Goal: Complete application form

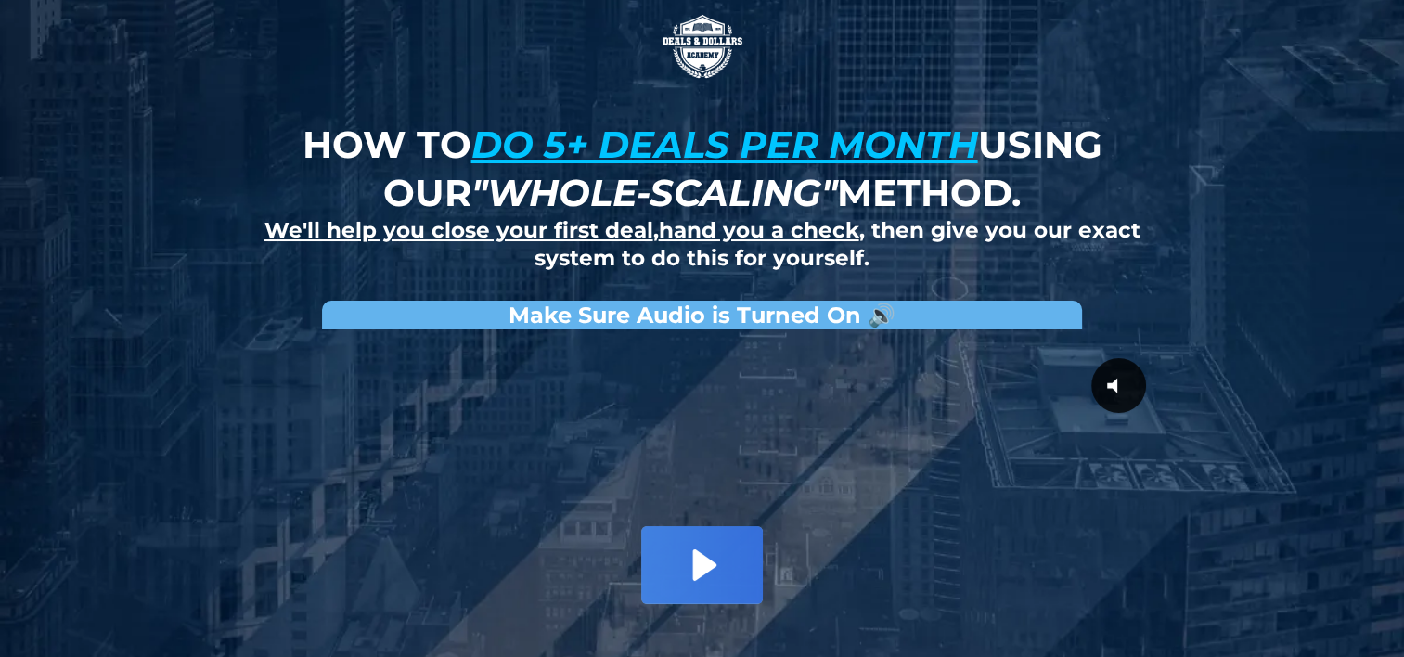
click at [717, 557] on icon "Play Video: David Choi - Whole-Scaling VSL V.2 (short)" at bounding box center [701, 564] width 121 height 77
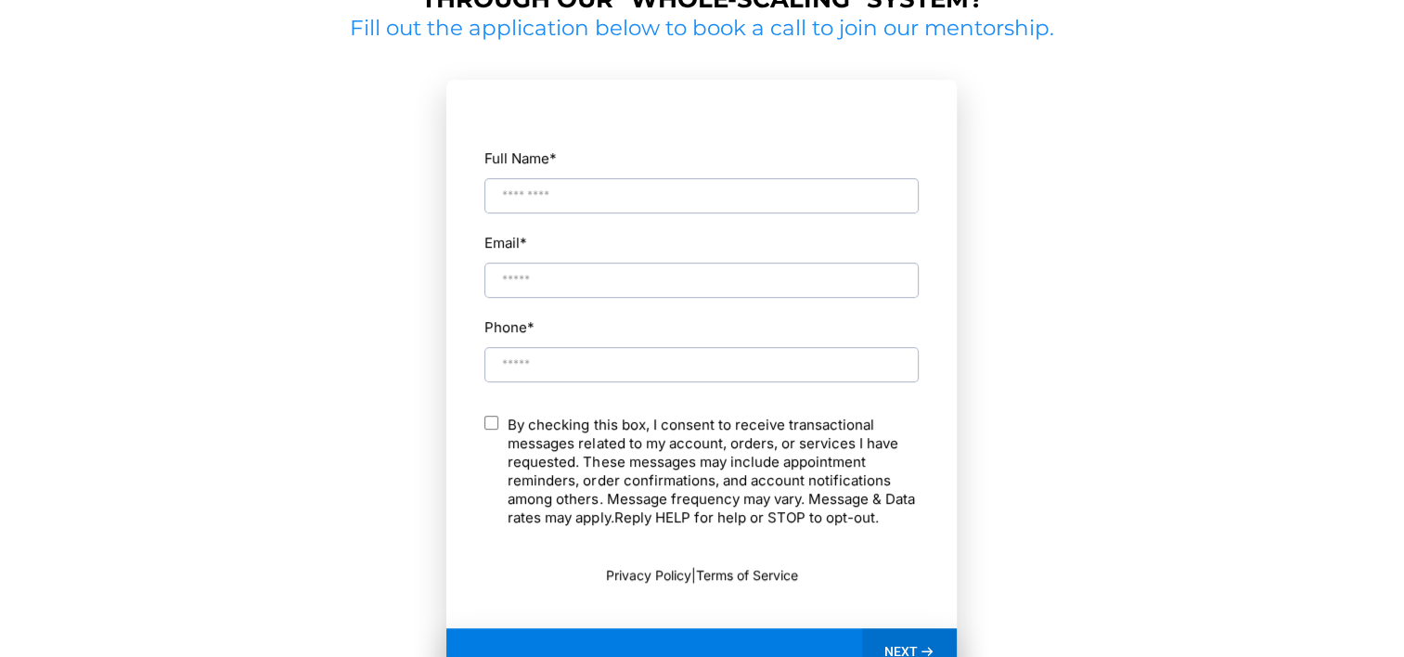
scroll to position [943, 0]
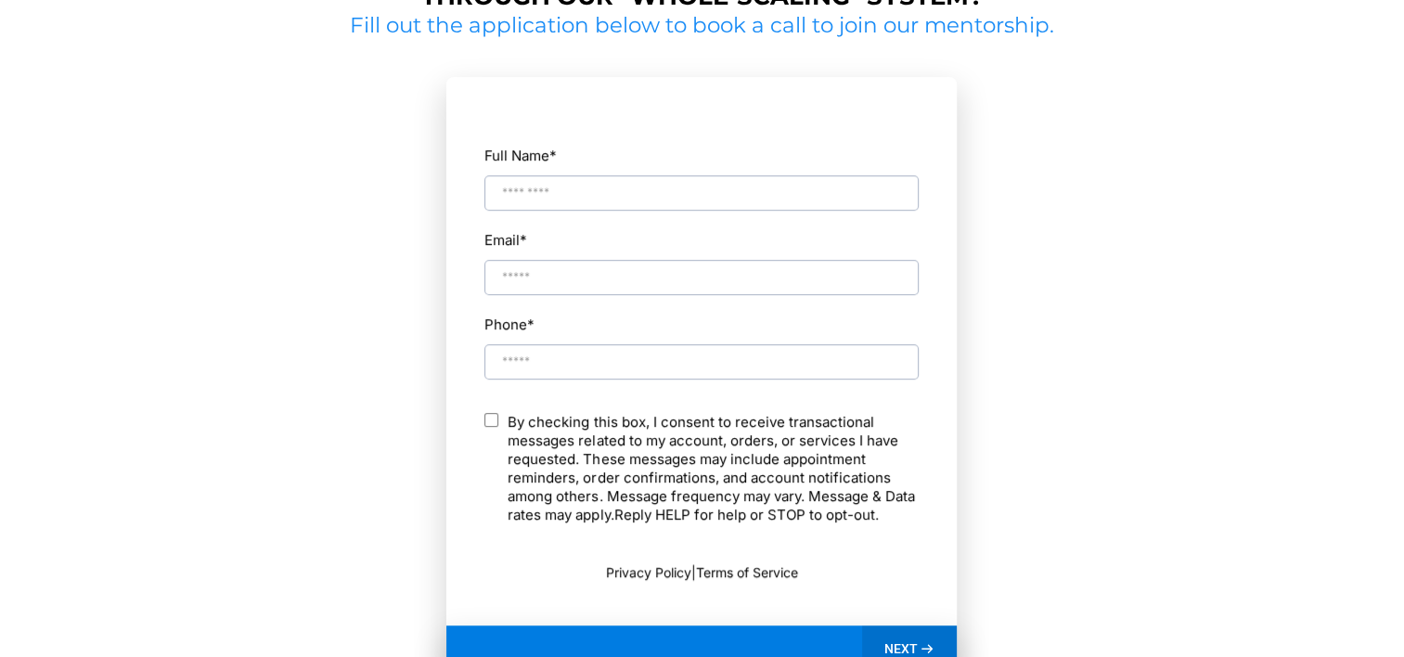
click at [536, 186] on input "Full Name *" at bounding box center [702, 192] width 434 height 35
type input "**********"
click at [563, 248] on div "Email *" at bounding box center [702, 261] width 436 height 70
click at [572, 266] on input "Email *" at bounding box center [702, 277] width 434 height 35
type input "**********"
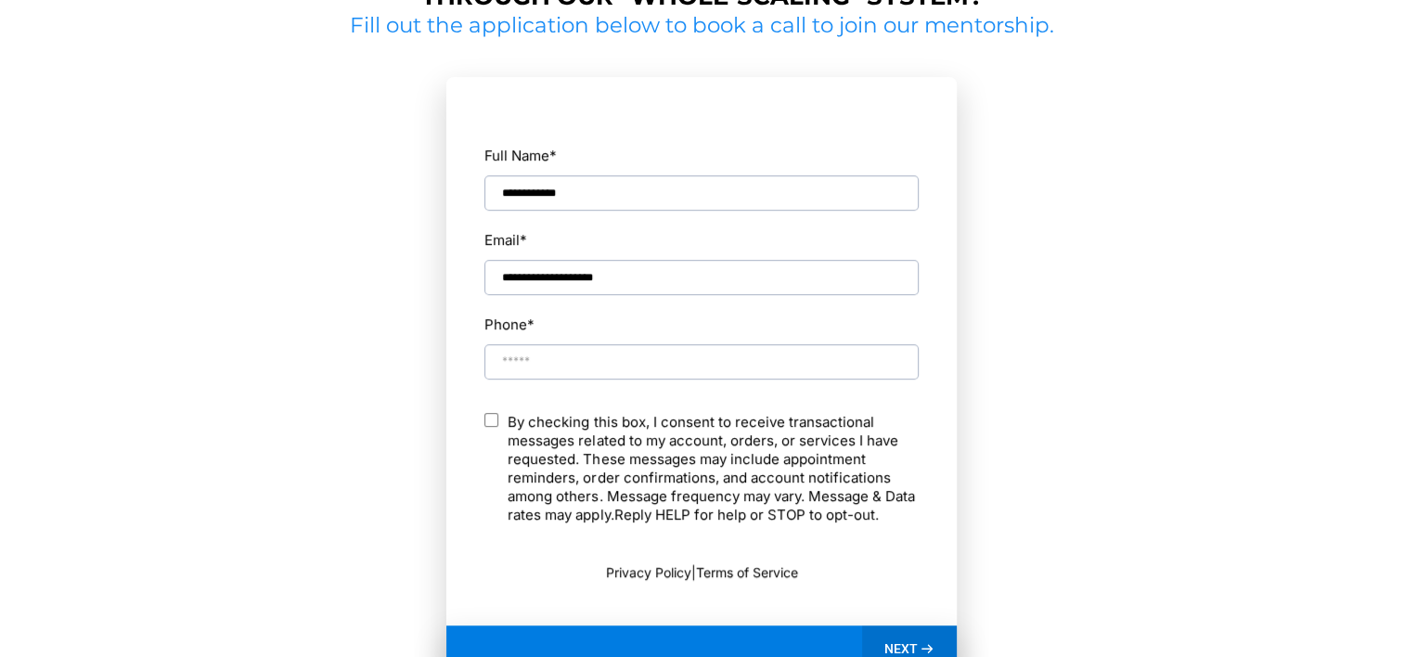
click at [687, 368] on input "Phone *" at bounding box center [702, 361] width 434 height 35
click at [528, 356] on input "Phone *" at bounding box center [702, 361] width 434 height 35
type input "**********"
click at [713, 640] on div "NEXT" at bounding box center [701, 649] width 510 height 46
click at [939, 642] on div "NEXT" at bounding box center [910, 649] width 96 height 46
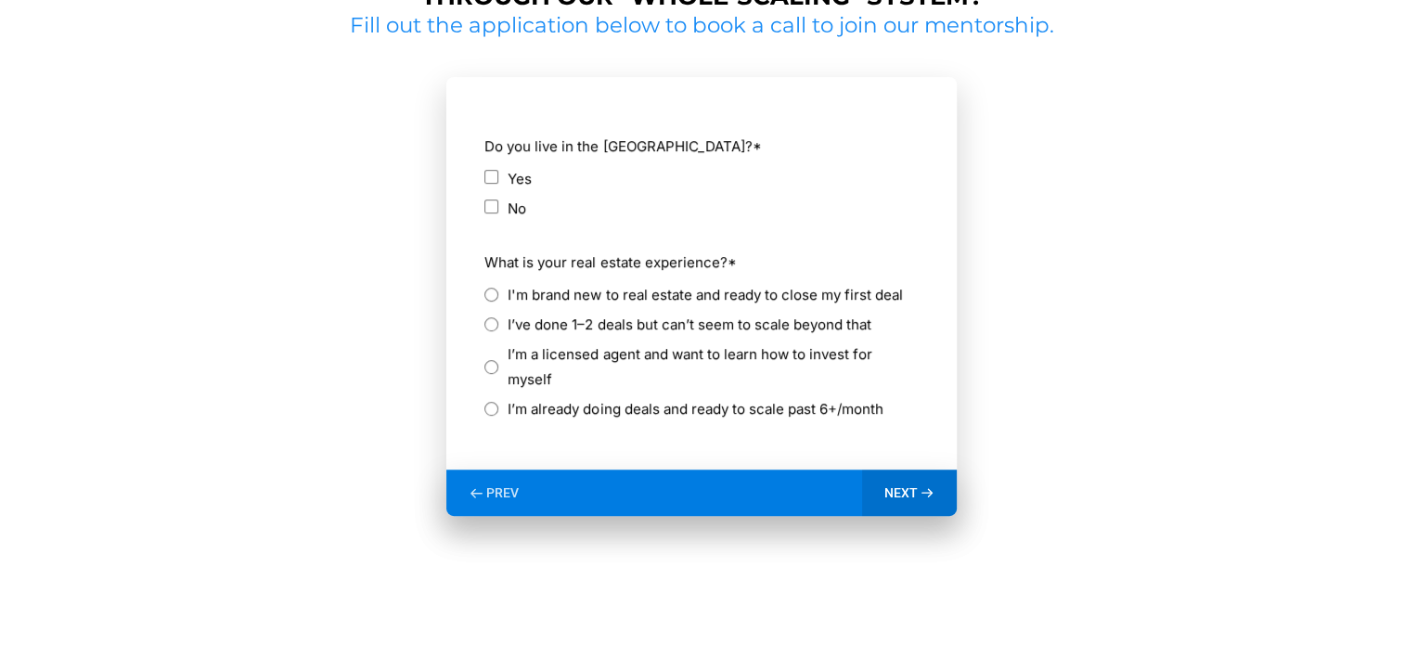
click at [501, 290] on div "I'm brand new to real estate and ready to close my first deal" at bounding box center [702, 294] width 434 height 25
click at [498, 287] on div "I'm brand new to real estate and ready to close my first deal" at bounding box center [702, 294] width 434 height 25
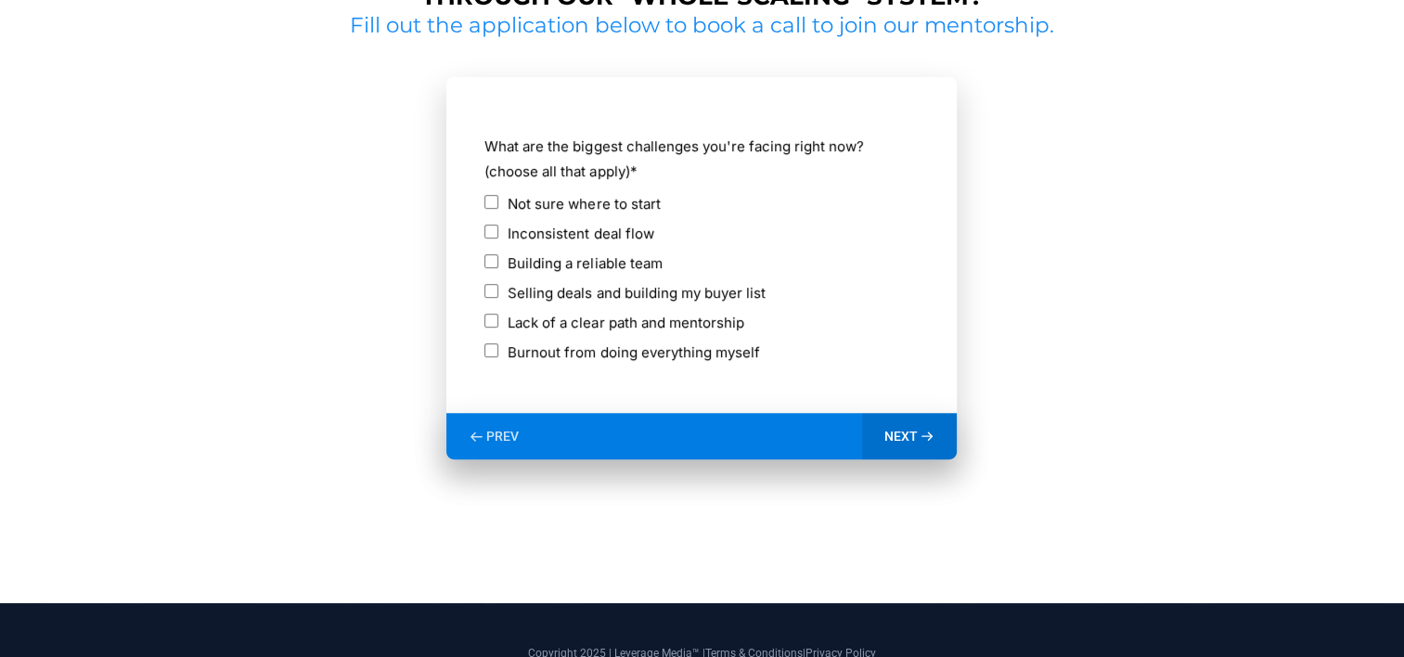
click at [899, 441] on span "NEXT" at bounding box center [901, 436] width 33 height 17
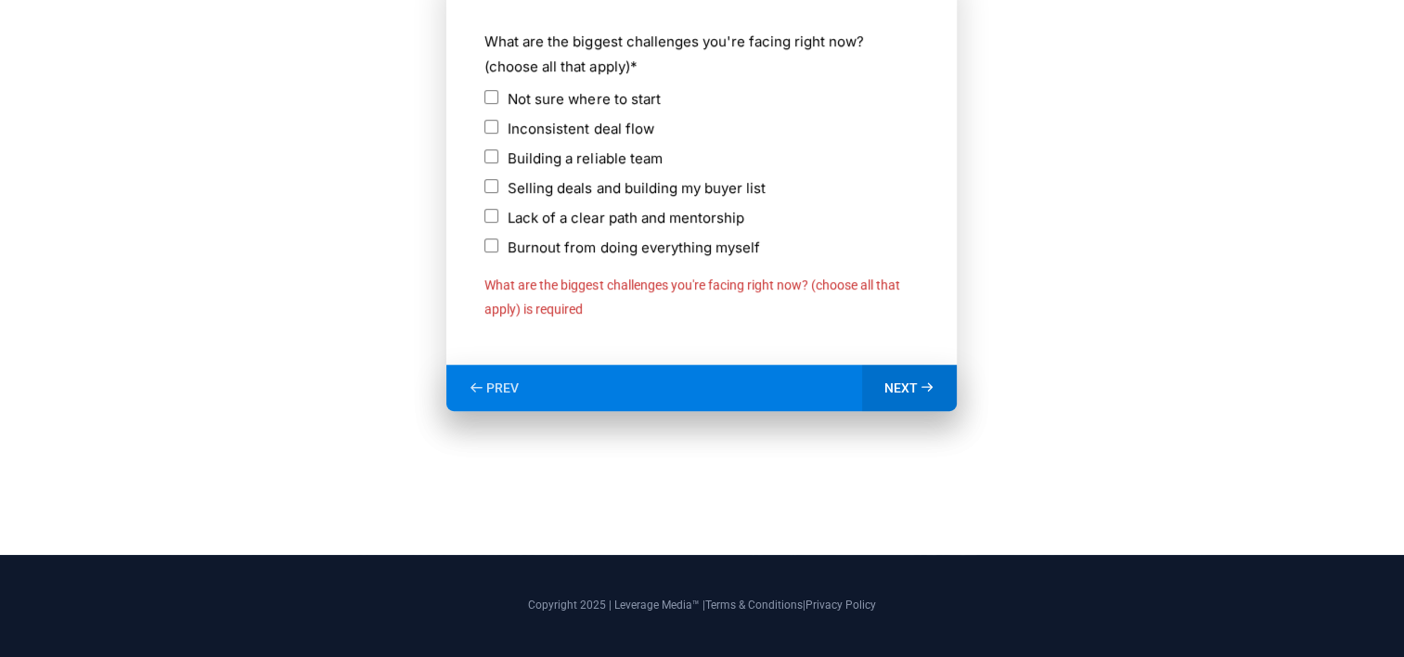
scroll to position [1064, 0]
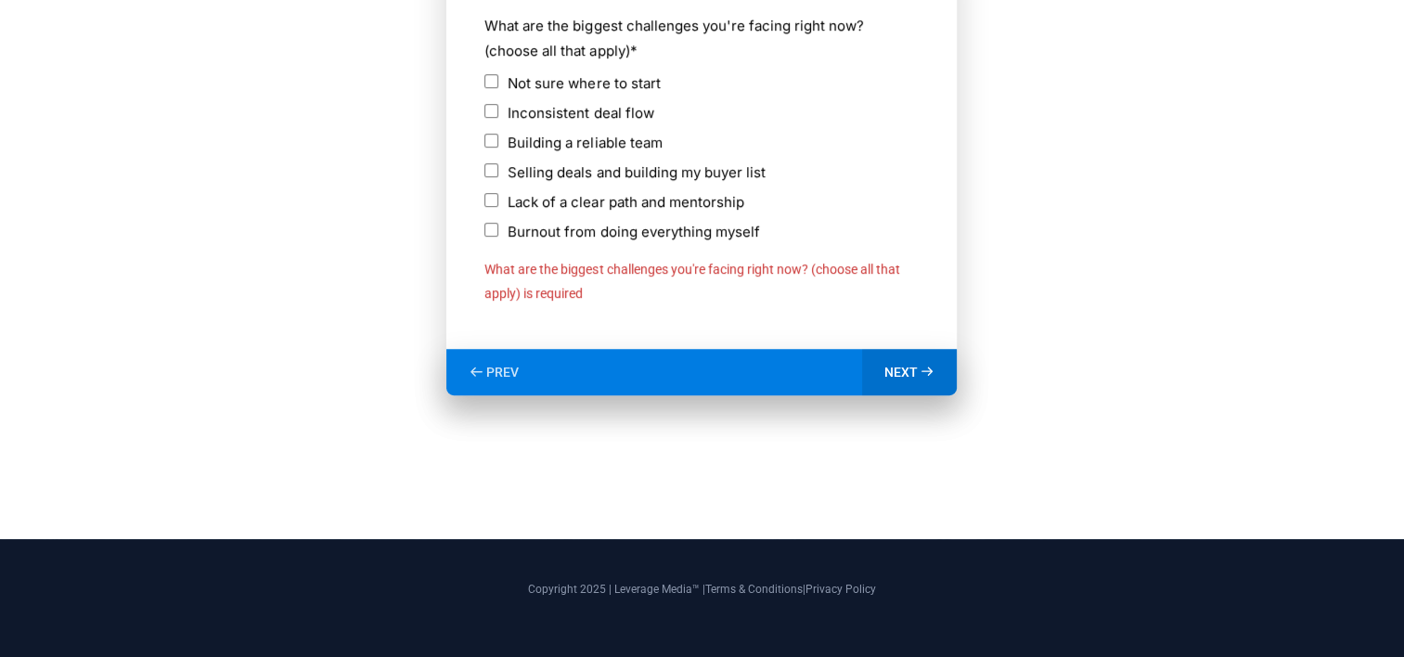
click at [546, 81] on label "Not sure where to start" at bounding box center [584, 83] width 152 height 25
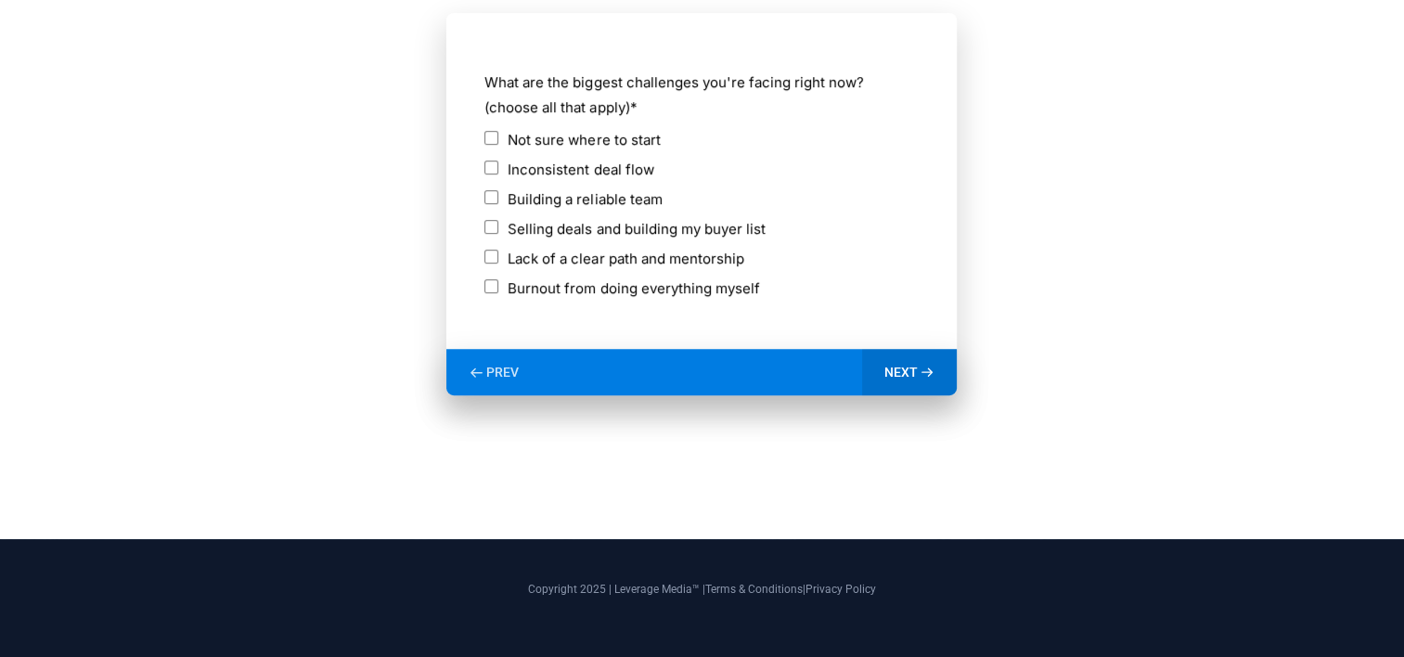
click at [926, 372] on icon at bounding box center [928, 373] width 16 height 16
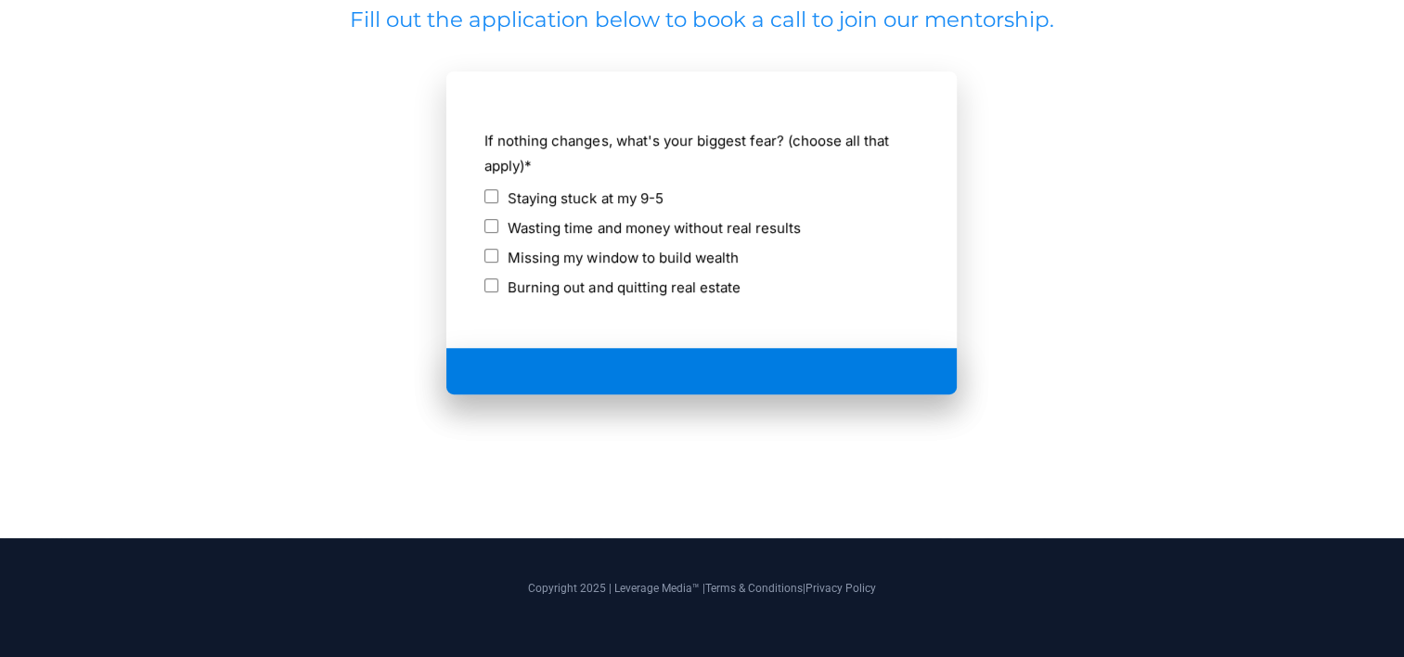
scroll to position [948, 0]
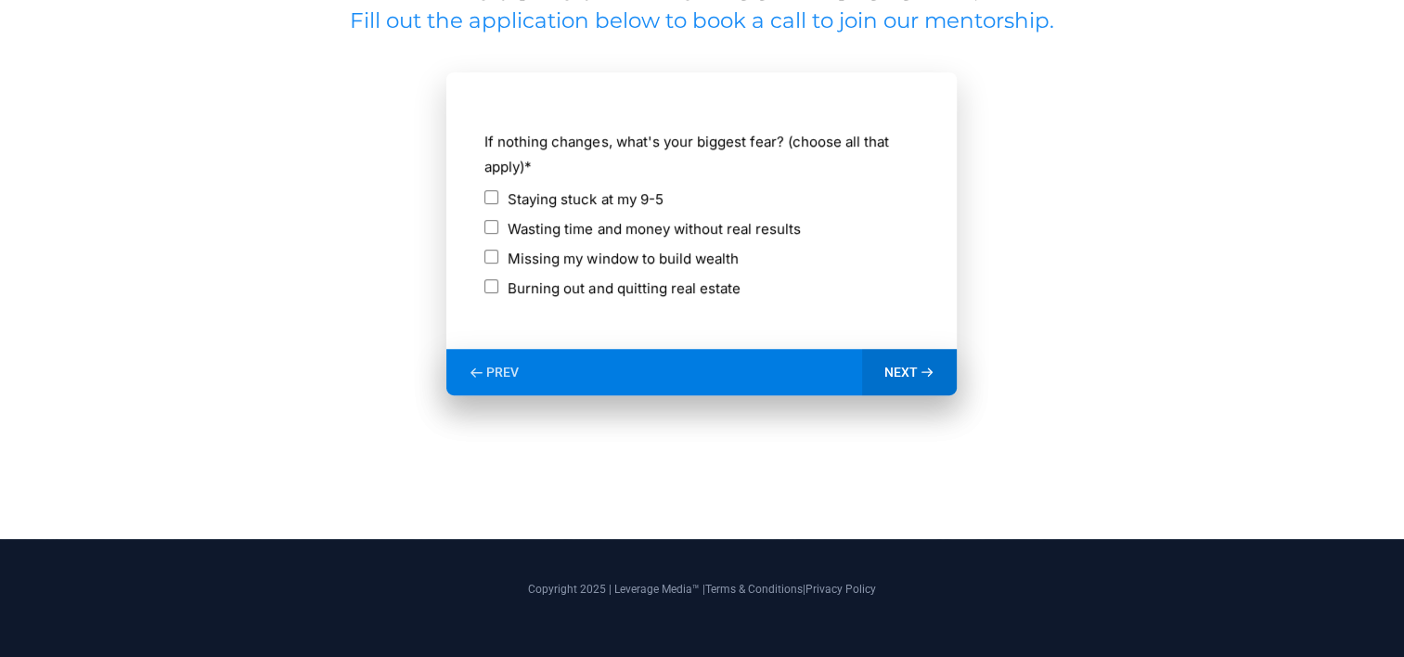
click at [562, 193] on label "Staying stuck at my 9-5" at bounding box center [585, 199] width 155 height 25
click at [902, 355] on div "**********" at bounding box center [701, 233] width 510 height 323
drag, startPoint x: 902, startPoint y: 355, endPoint x: 902, endPoint y: 370, distance: 15.8
click at [902, 370] on span "NEXT" at bounding box center [901, 372] width 33 height 17
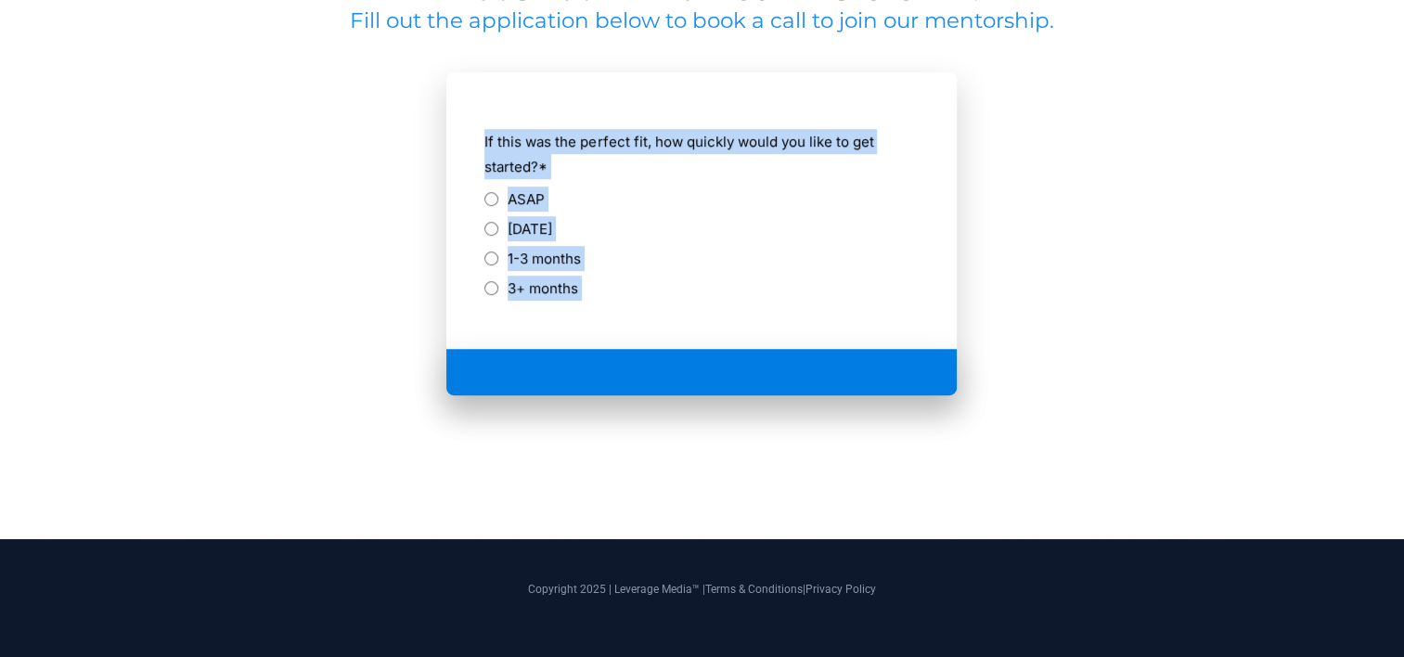
scroll to position [0, 0]
click at [535, 199] on label "ASAP" at bounding box center [526, 199] width 37 height 25
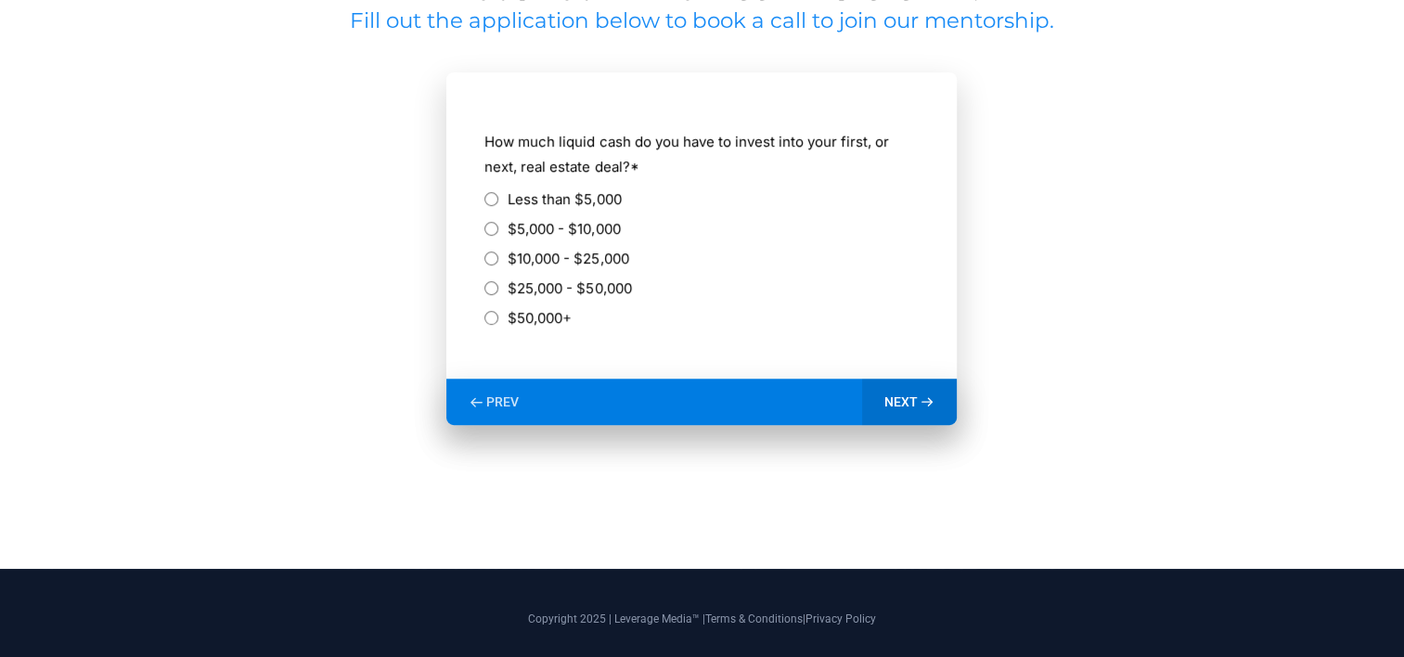
click at [613, 195] on label "Less than $5,000" at bounding box center [564, 199] width 113 height 25
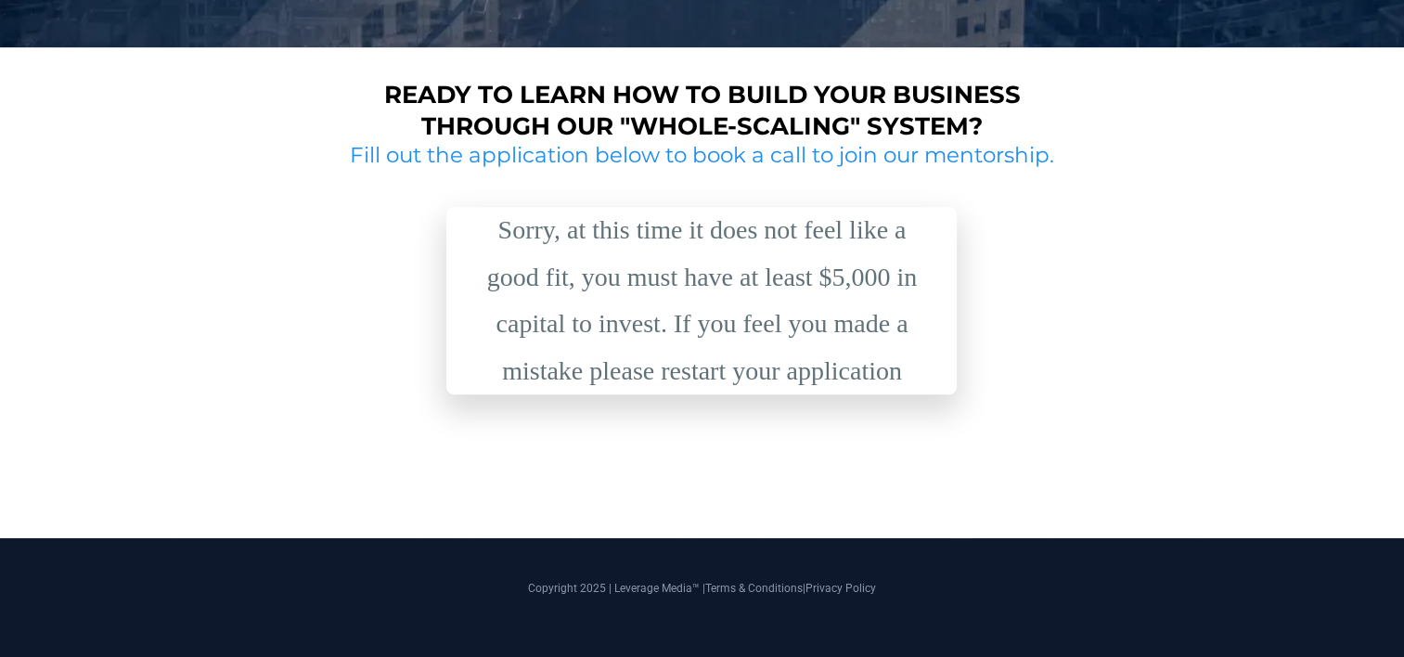
click at [823, 433] on section "Sorry, at this time it does not feel like a good fit, you must have at least $5…" at bounding box center [702, 324] width 718 height 308
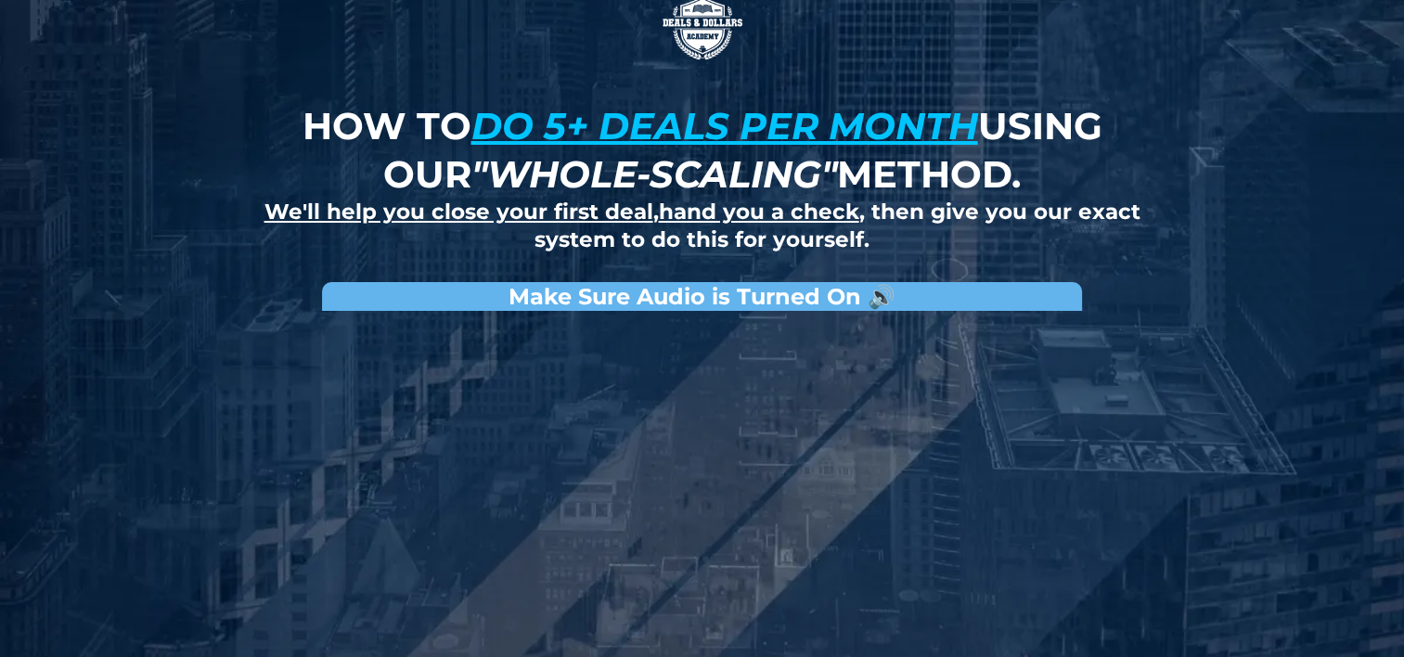
scroll to position [0, 0]
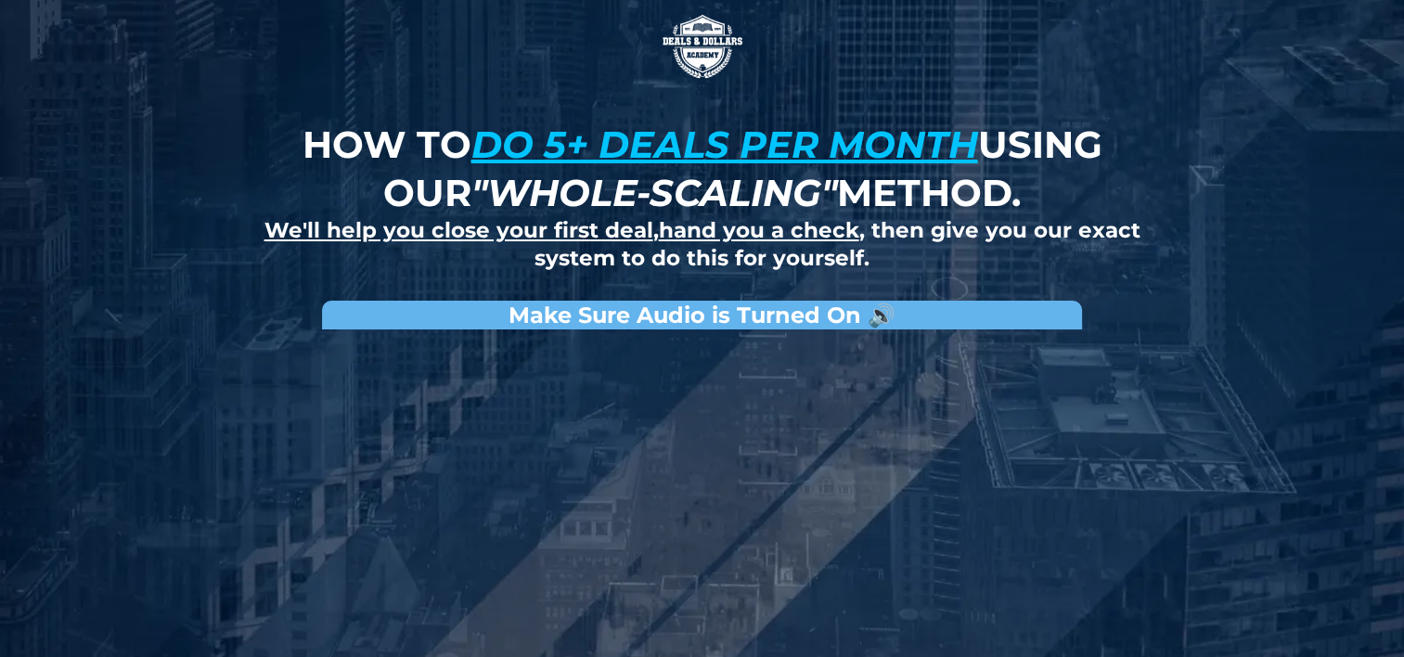
click at [848, 324] on strong "Make Sure Audio is Turned On 🔊" at bounding box center [702, 315] width 387 height 27
click at [849, 312] on strong "Make Sure Audio is Turned On 🔊" at bounding box center [702, 315] width 387 height 27
click at [876, 322] on strong "Make Sure Audio is Turned On 🔊" at bounding box center [702, 315] width 387 height 27
click at [556, 542] on div at bounding box center [703, 583] width 928 height 489
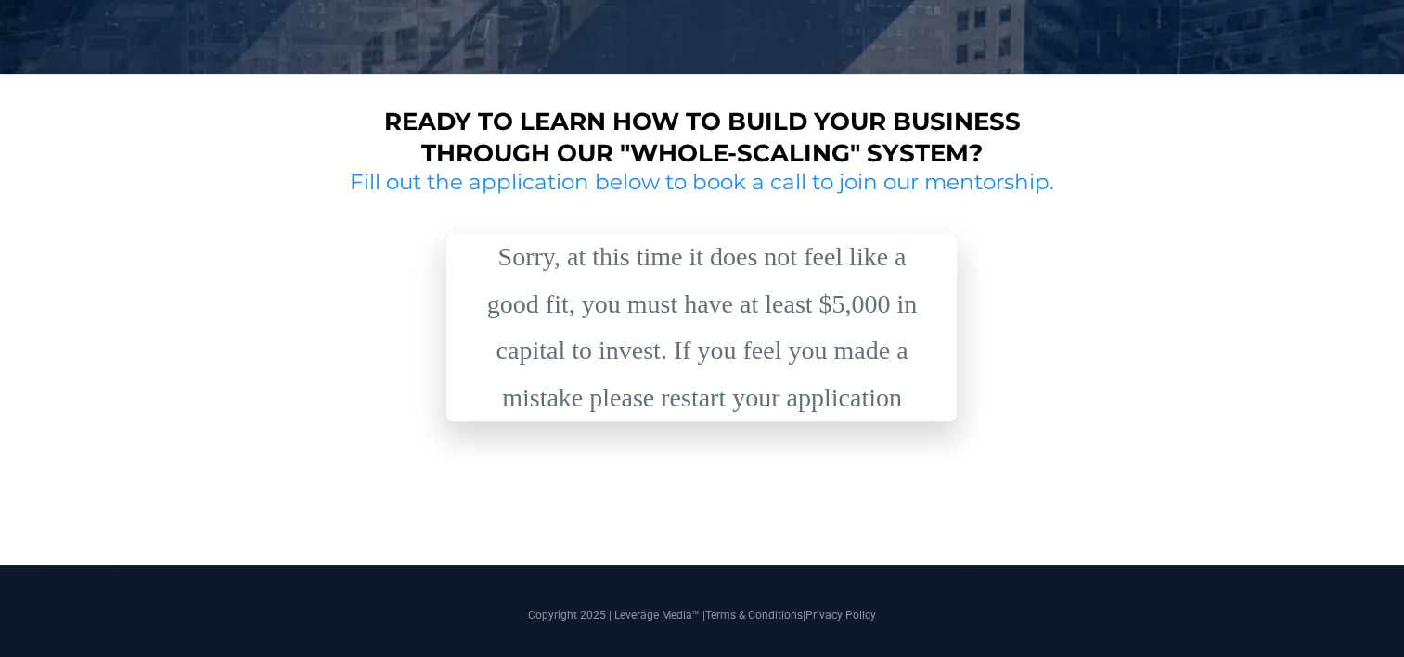
scroll to position [813, 0]
